Goal: Task Accomplishment & Management: Use online tool/utility

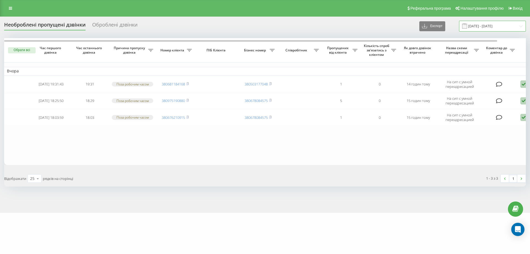
click at [494, 21] on input "18.08.2025 - 19.08.2025" at bounding box center [492, 26] width 67 height 11
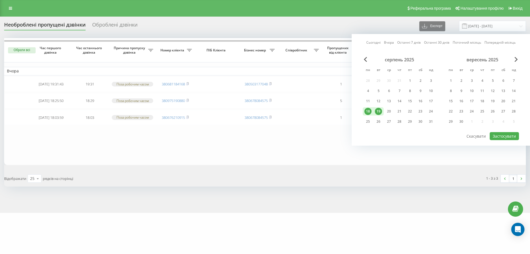
click at [377, 112] on div "19" at bounding box center [378, 111] width 7 height 7
click at [390, 113] on div "20" at bounding box center [388, 111] width 7 height 7
click at [511, 136] on button "Застосувати" at bounding box center [504, 136] width 29 height 8
type input "[DATE] - [DATE]"
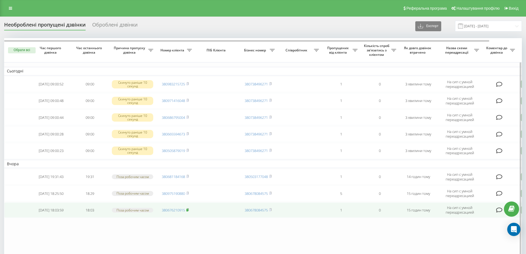
click at [188, 210] on rect at bounding box center [187, 210] width 2 height 2
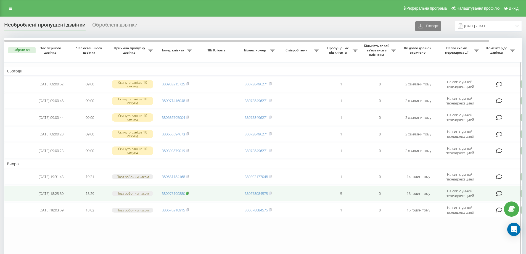
click at [189, 192] on icon at bounding box center [187, 192] width 2 height 3
click at [189, 195] on span at bounding box center [187, 193] width 2 height 5
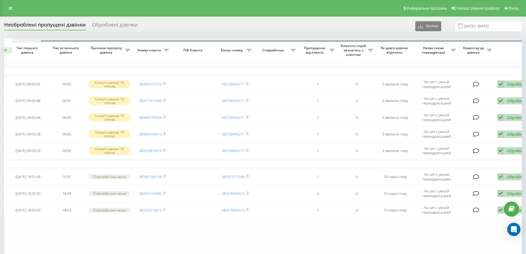
scroll to position [0, 35]
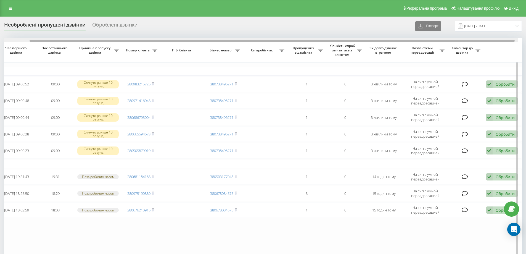
drag, startPoint x: 414, startPoint y: 41, endPoint x: 451, endPoint y: 46, distance: 37.6
click at [451, 46] on div "Обрати всі Час першого дзвінка Час останнього дзвінка Причина пропуску дзвінка …" at bounding box center [263, 147] width 518 height 219
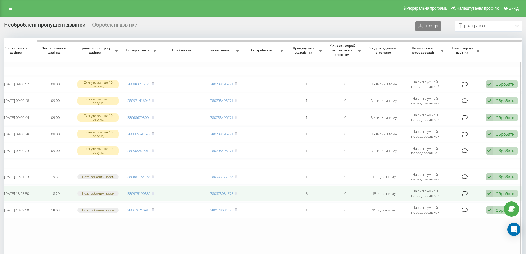
drag, startPoint x: 492, startPoint y: 190, endPoint x: 493, endPoint y: 186, distance: 4.0
click at [492, 190] on icon at bounding box center [489, 193] width 7 height 7
click at [441, 212] on span "Зв'язався з клієнтом за допомогою іншого каналу" at bounding box center [466, 211] width 94 height 5
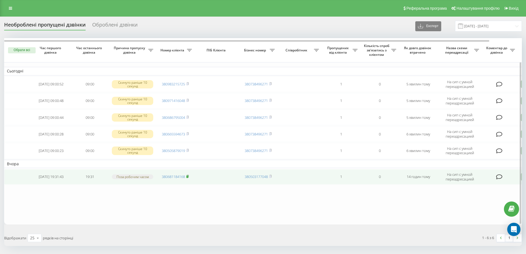
click at [188, 176] on rect at bounding box center [187, 176] width 2 height 2
click at [188, 177] on rect at bounding box center [187, 176] width 2 height 2
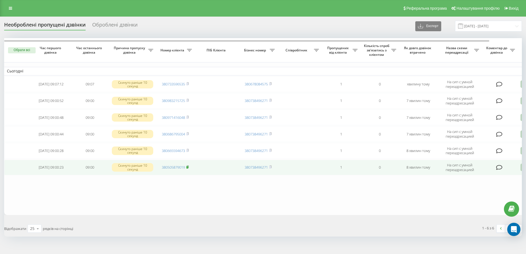
click at [188, 166] on rect at bounding box center [187, 167] width 2 height 2
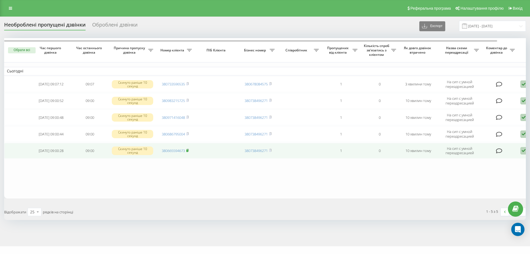
click at [189, 150] on icon at bounding box center [187, 150] width 2 height 3
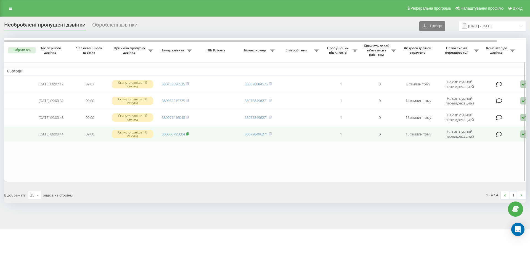
click at [188, 133] on rect at bounding box center [187, 134] width 2 height 2
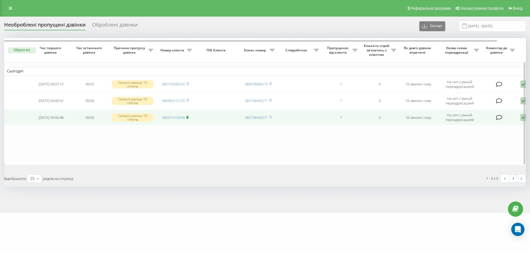
click at [187, 118] on rect at bounding box center [187, 117] width 2 height 2
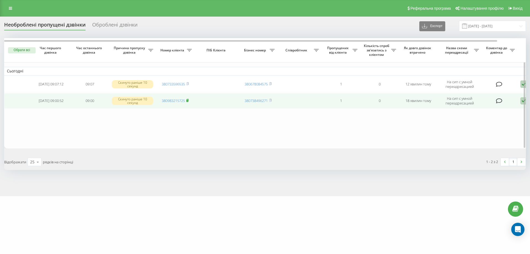
click at [189, 101] on icon at bounding box center [187, 100] width 2 height 3
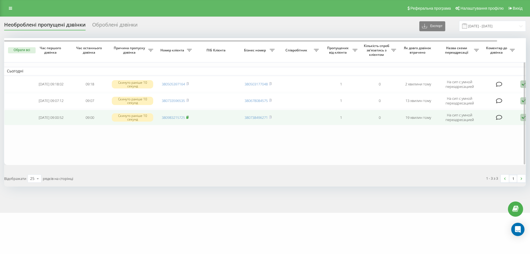
click at [188, 115] on icon at bounding box center [187, 116] width 2 height 3
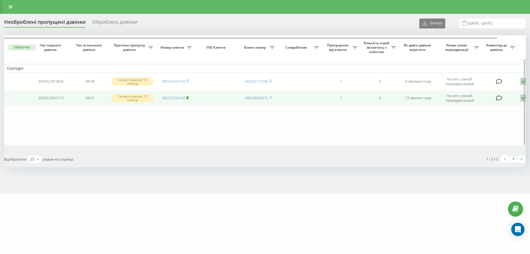
click at [189, 97] on td "380733596535" at bounding box center [175, 97] width 39 height 15
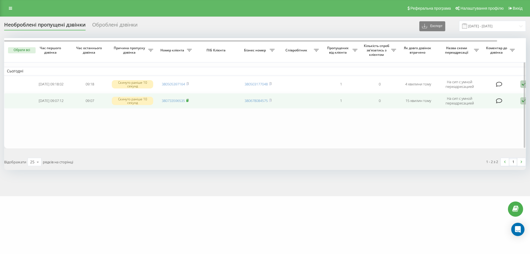
click at [188, 100] on rect at bounding box center [187, 100] width 2 height 2
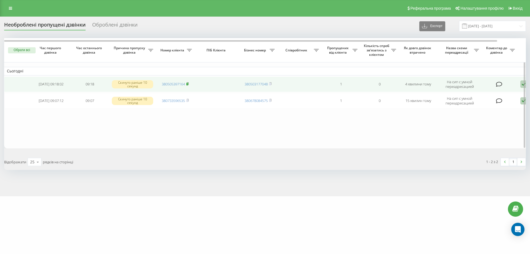
click at [188, 84] on rect at bounding box center [187, 84] width 2 height 2
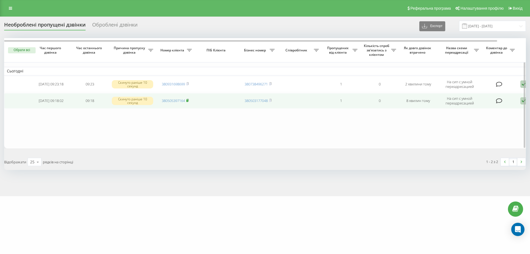
click at [189, 102] on icon at bounding box center [187, 100] width 2 height 3
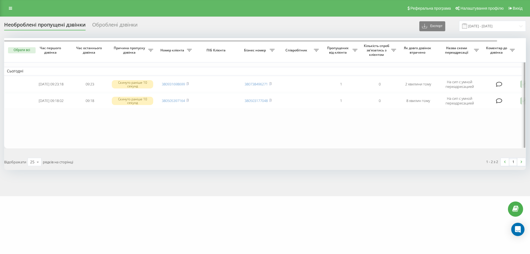
click at [522, 101] on div at bounding box center [524, 93] width 4 height 110
click at [522, 100] on div at bounding box center [524, 93] width 4 height 110
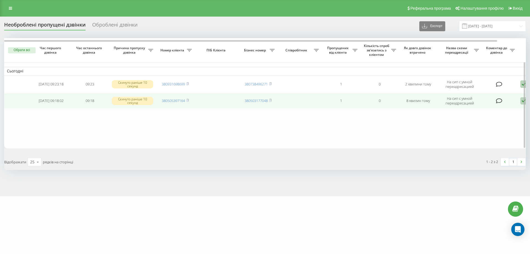
click at [521, 101] on icon at bounding box center [523, 100] width 7 height 7
click at [493, 109] on span "Не вдалося зв'язатися" at bounding box center [474, 109] width 42 height 5
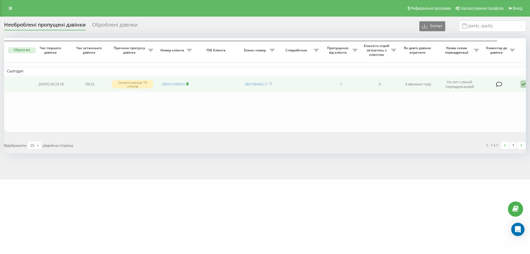
click at [189, 84] on icon at bounding box center [187, 83] width 2 height 3
